Goal: Task Accomplishment & Management: Manage account settings

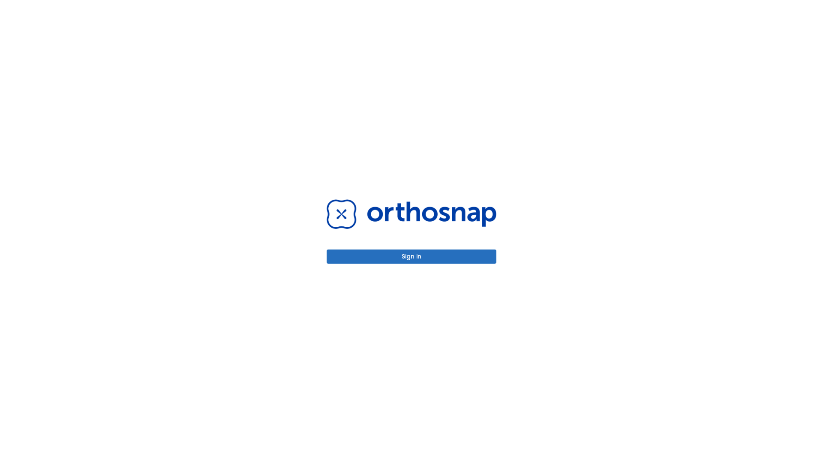
click at [411, 256] on button "Sign in" at bounding box center [412, 256] width 170 height 14
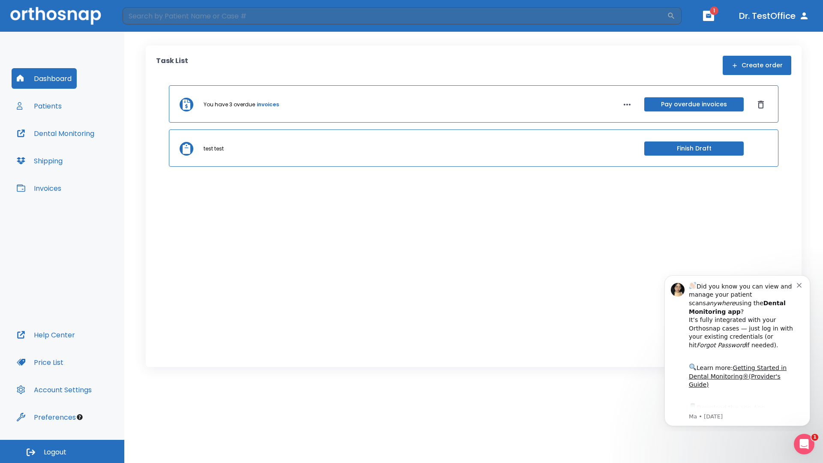
click at [62, 451] on span "Logout" at bounding box center [55, 451] width 23 height 9
